Goal: Task Accomplishment & Management: Use online tool/utility

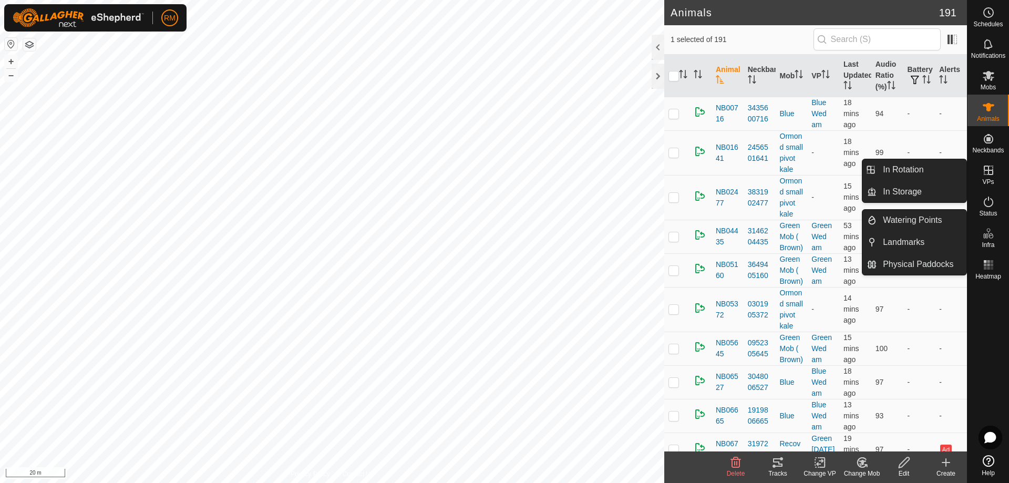
click at [987, 174] on icon at bounding box center [988, 170] width 9 height 9
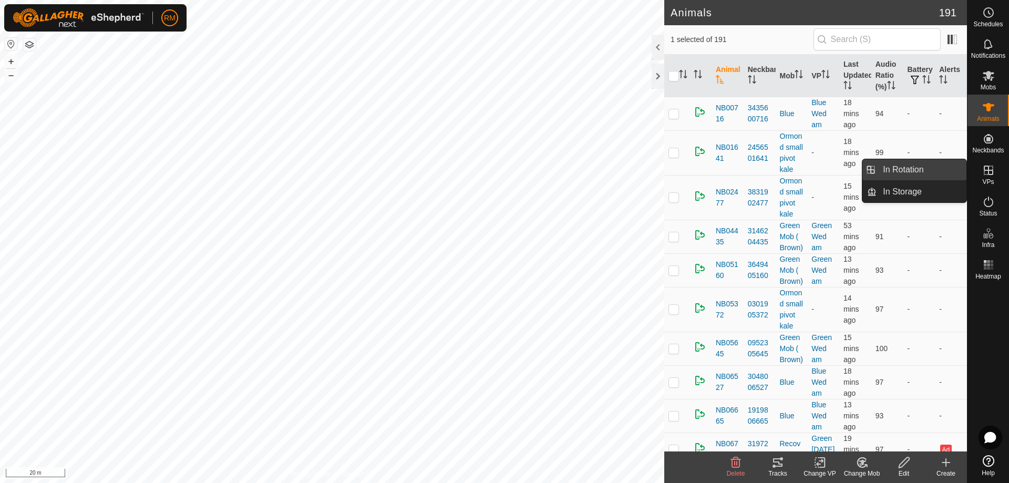
click at [901, 169] on link "In Rotation" at bounding box center [921, 169] width 90 height 21
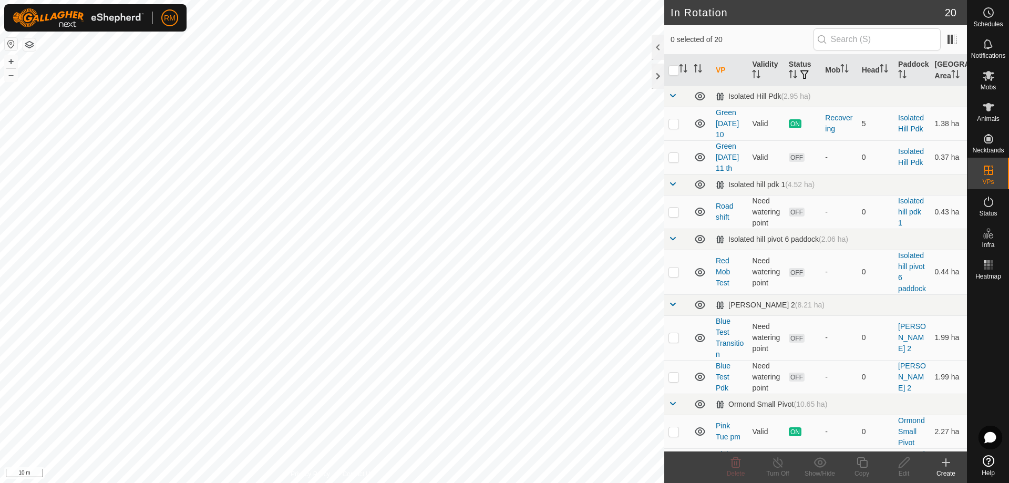
click at [944, 464] on icon at bounding box center [946, 462] width 13 height 13
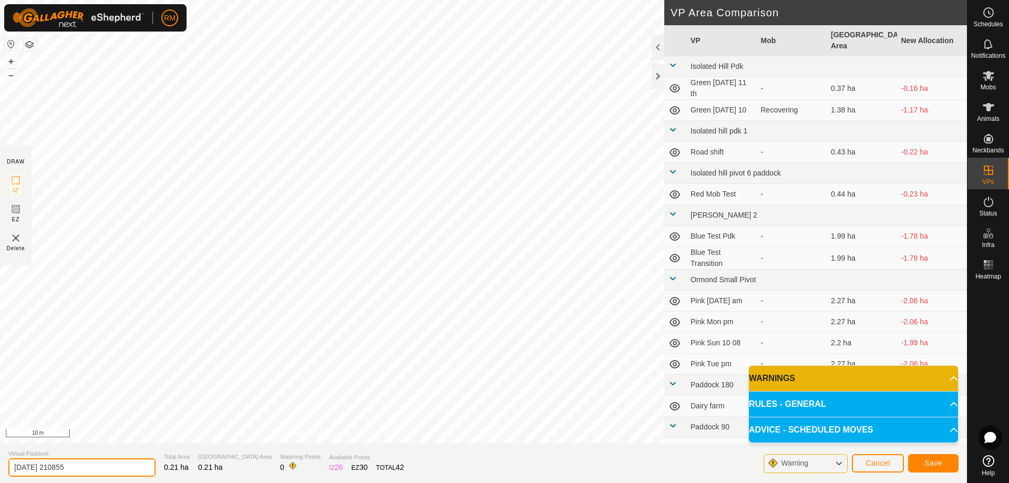
click at [97, 471] on input "[DATE] 210855" at bounding box center [81, 467] width 147 height 18
type input "2"
type input "Red WEd pm"
click at [938, 462] on span "Save" at bounding box center [933, 463] width 18 height 8
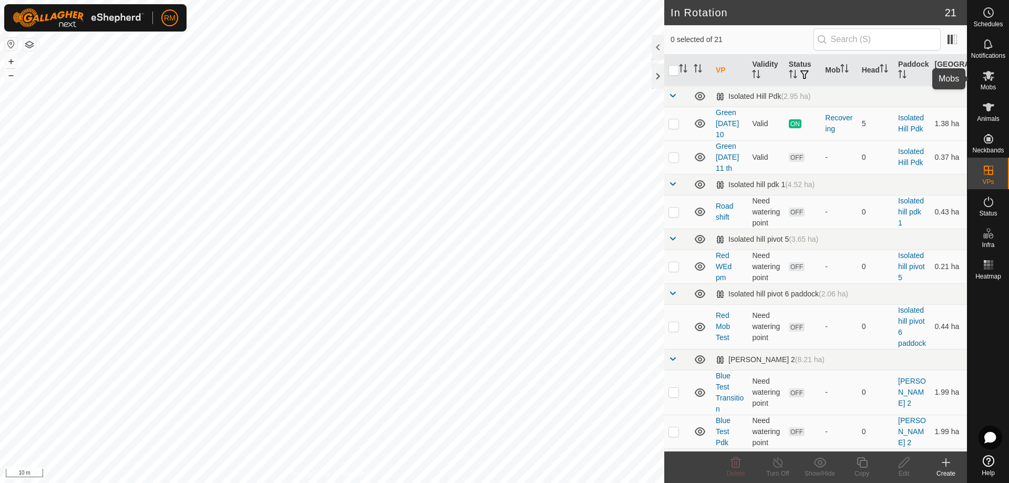
click at [993, 78] on icon at bounding box center [988, 75] width 13 height 13
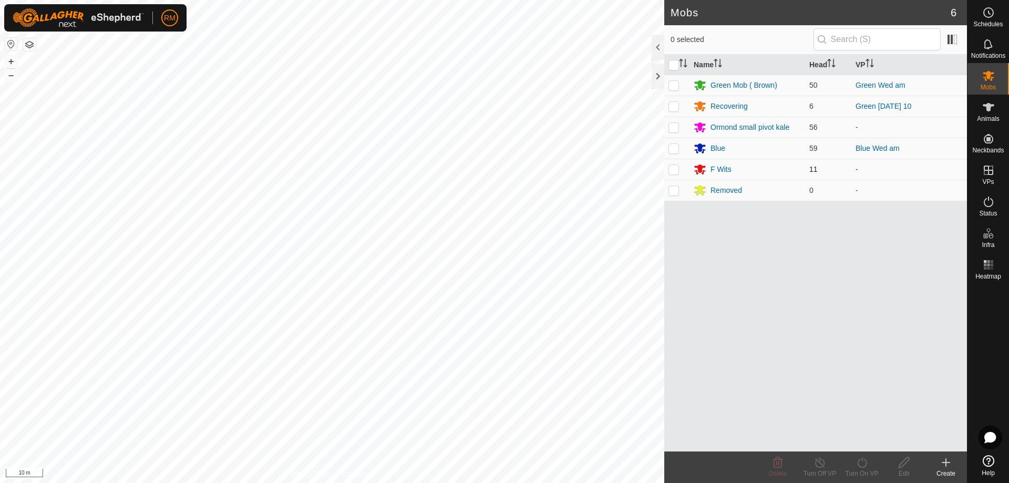
click at [674, 169] on p-checkbox at bounding box center [673, 169] width 11 height 8
checkbox input "true"
click at [861, 463] on icon at bounding box center [861, 462] width 13 height 13
click at [862, 438] on link "Now" at bounding box center [893, 439] width 104 height 21
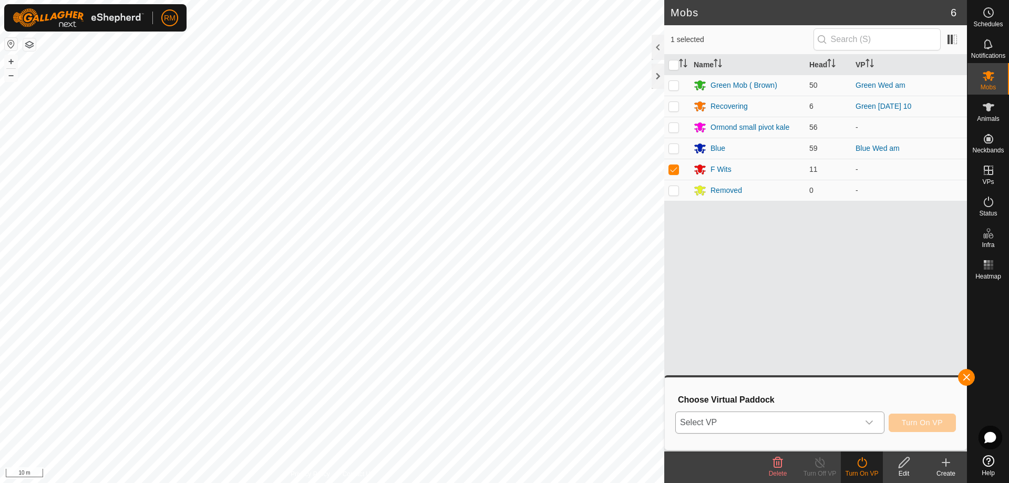
click at [868, 420] on icon "dropdown trigger" at bounding box center [869, 422] width 8 height 8
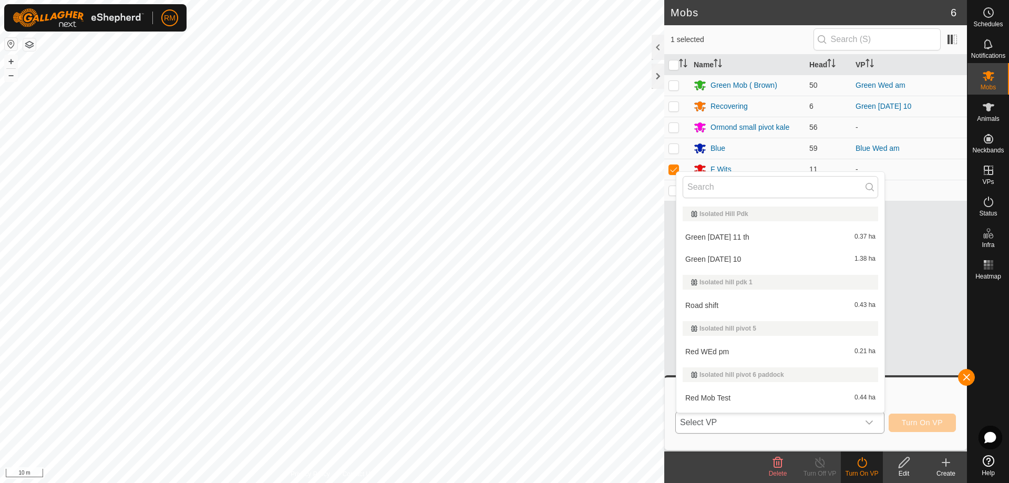
click at [727, 352] on li "Red WEd pm 0.21 ha" at bounding box center [780, 351] width 208 height 21
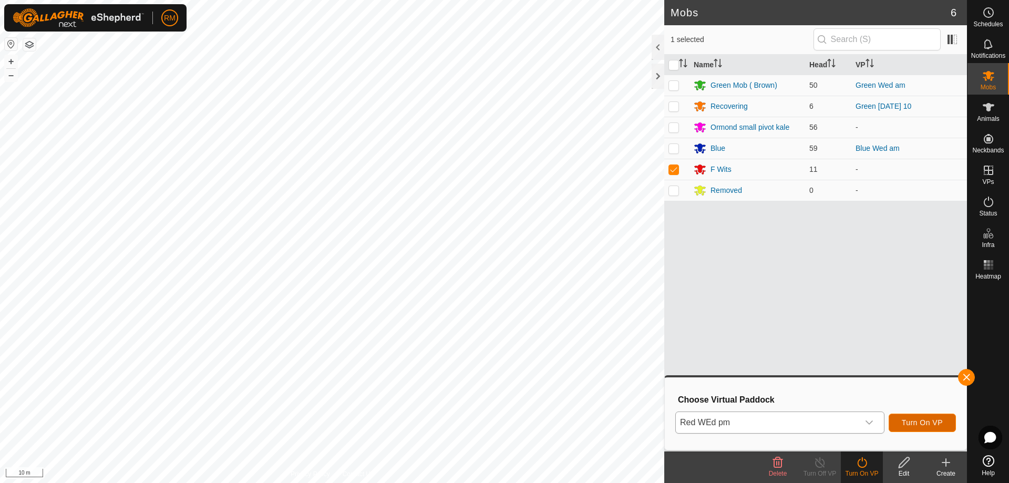
click at [924, 423] on span "Turn On VP" at bounding box center [922, 422] width 41 height 8
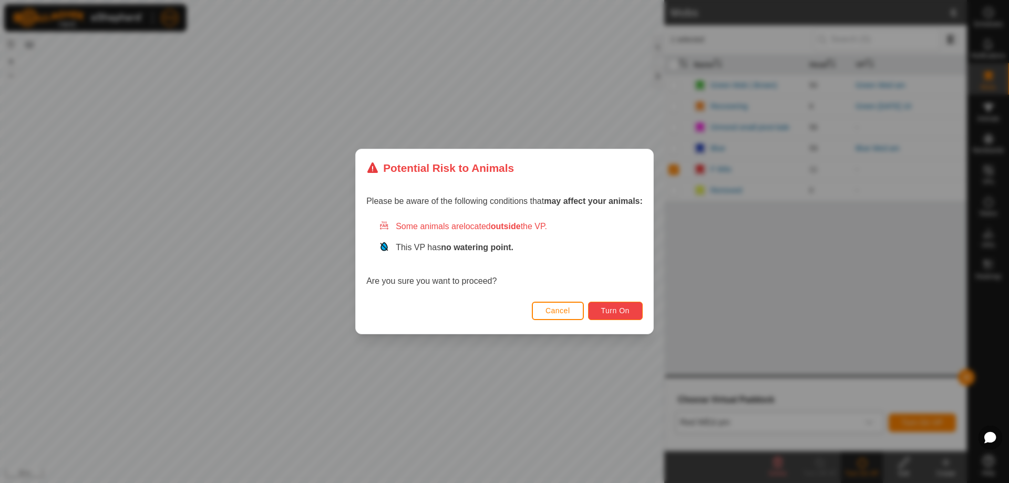
click at [612, 305] on button "Turn On" at bounding box center [615, 311] width 55 height 18
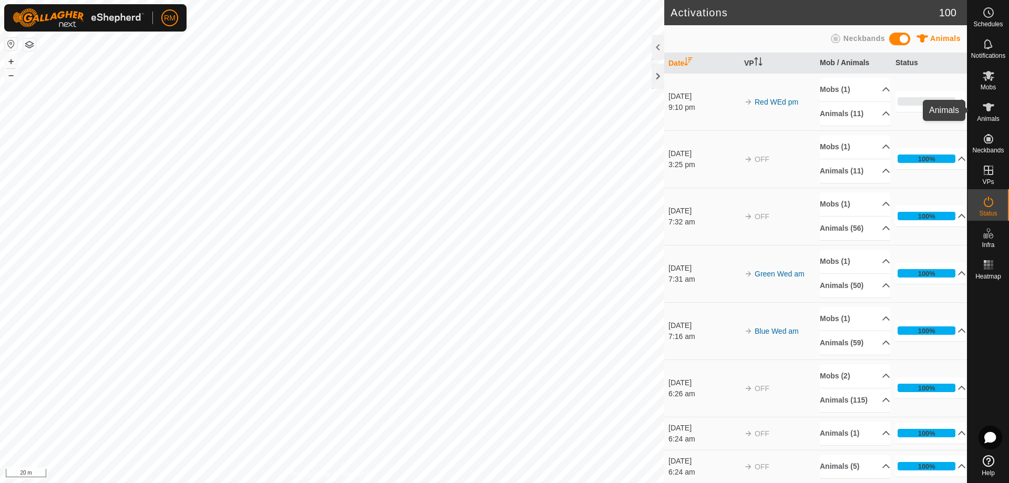
click at [987, 111] on icon at bounding box center [988, 107] width 13 height 13
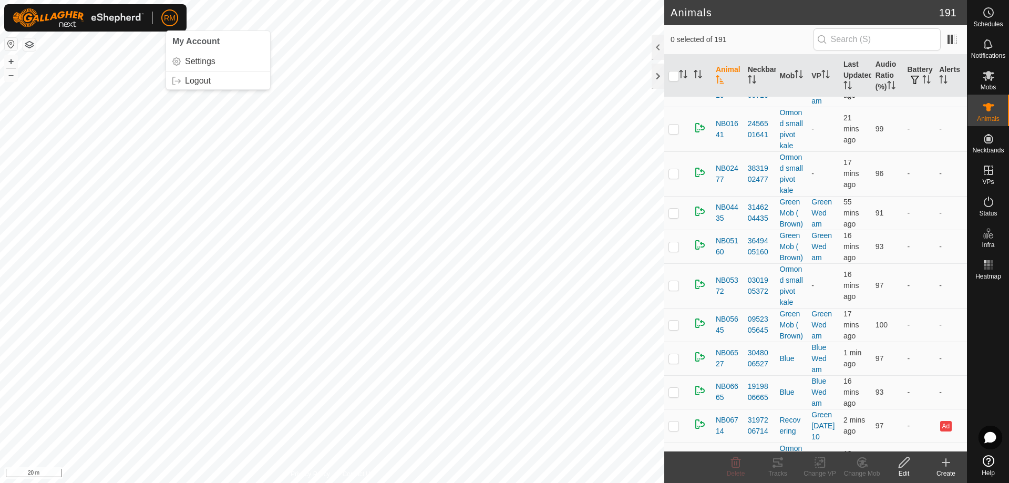
scroll to position [24, 0]
click at [988, 78] on icon at bounding box center [989, 76] width 12 height 10
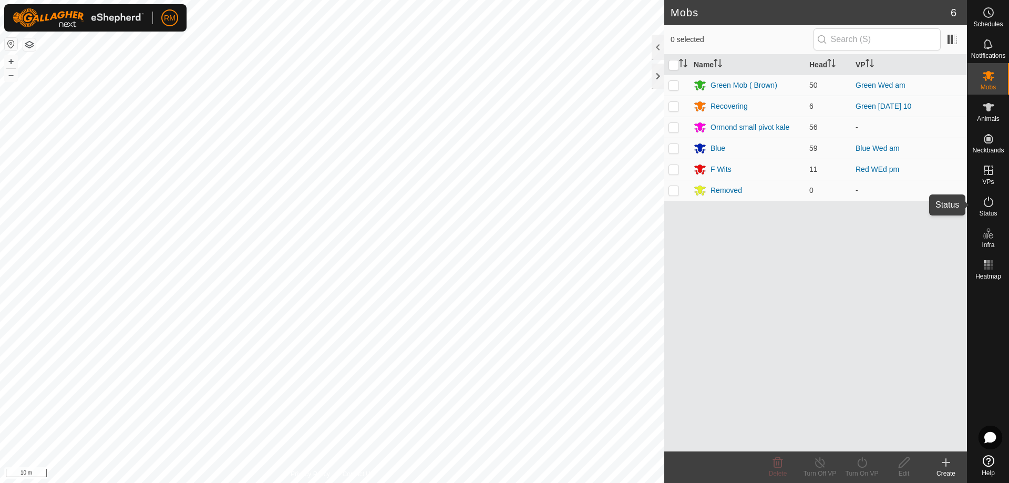
click at [987, 196] on icon at bounding box center [988, 201] width 13 height 13
click at [984, 203] on icon at bounding box center [988, 202] width 9 height 11
